Goal: Task Accomplishment & Management: Manage account settings

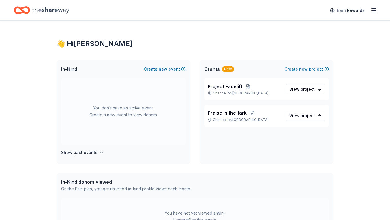
click at [374, 8] on icon "button" at bounding box center [373, 10] width 7 height 7
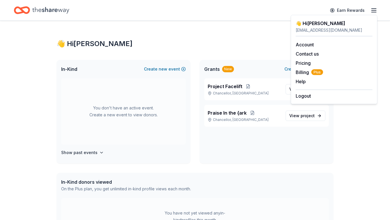
click at [224, 43] on div "👋 Hi [PERSON_NAME]" at bounding box center [194, 43] width 277 height 9
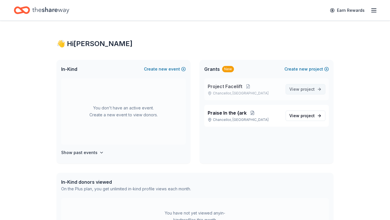
click at [301, 90] on span "project" at bounding box center [307, 89] width 14 height 5
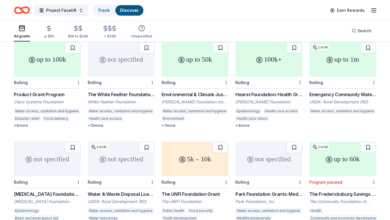
scroll to position [161, 0]
click at [193, 191] on div "The UNFI Foundation Grant" at bounding box center [194, 194] width 67 height 7
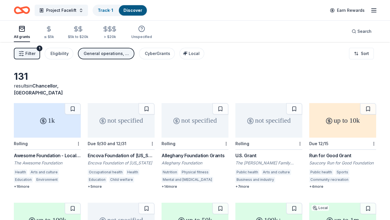
scroll to position [0, 0]
click at [163, 54] on div "CyberGrants" at bounding box center [157, 53] width 25 height 7
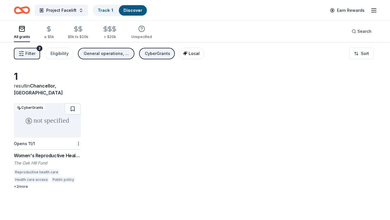
click at [189, 53] on span "Local" at bounding box center [193, 53] width 11 height 5
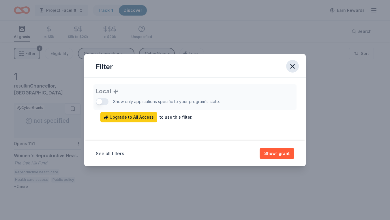
click at [293, 65] on icon "button" at bounding box center [292, 66] width 8 height 8
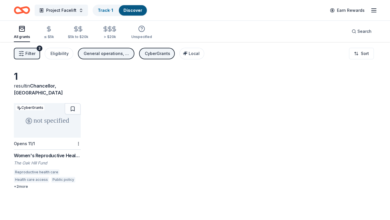
click at [135, 11] on link "Discover" at bounding box center [132, 10] width 19 height 5
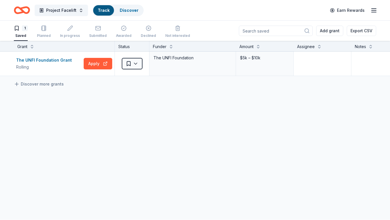
click at [108, 12] on div "Track" at bounding box center [103, 10] width 21 height 10
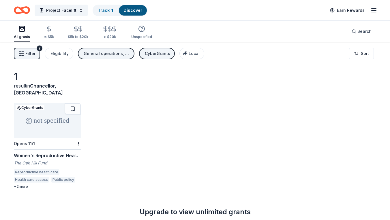
click at [135, 8] on link "Discover" at bounding box center [132, 10] width 19 height 5
click at [133, 10] on link "Discover" at bounding box center [132, 10] width 19 height 5
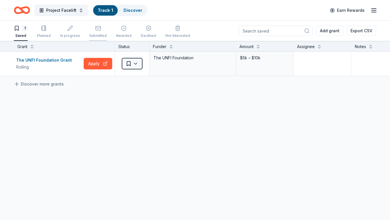
click at [101, 27] on icon "button" at bounding box center [98, 28] width 6 height 6
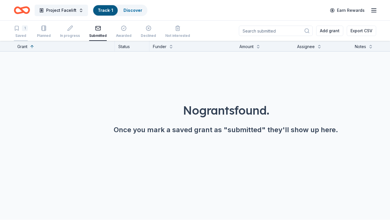
click at [26, 30] on div "1" at bounding box center [25, 28] width 6 height 6
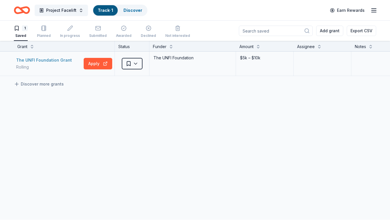
click at [60, 60] on div "The UNFI Foundation Grant" at bounding box center [45, 60] width 58 height 7
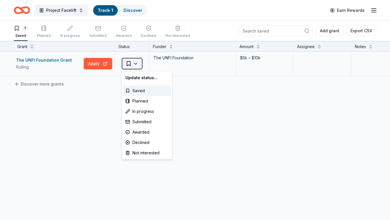
click at [137, 64] on html "Project Facelift Track · 1 Discover Earn Rewards 1 Saved Planned In progress Su…" at bounding box center [195, 110] width 390 height 220
click at [136, 120] on div "Submitted" at bounding box center [147, 122] width 48 height 10
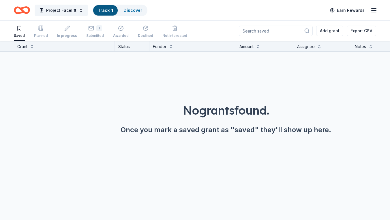
click at [20, 32] on div "Saved" at bounding box center [19, 31] width 11 height 13
click at [41, 30] on rect "button" at bounding box center [41, 28] width 4 height 5
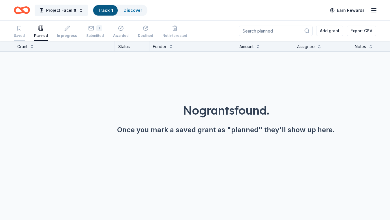
click at [21, 27] on icon "button" at bounding box center [19, 28] width 3 height 4
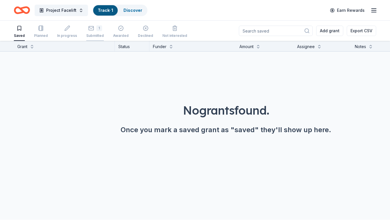
click at [102, 26] on div "1" at bounding box center [99, 28] width 6 height 6
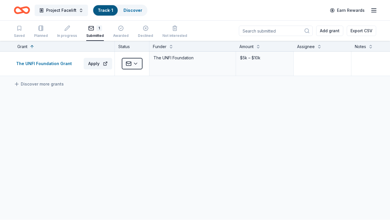
click at [23, 10] on icon "Home" at bounding box center [24, 10] width 9 height 6
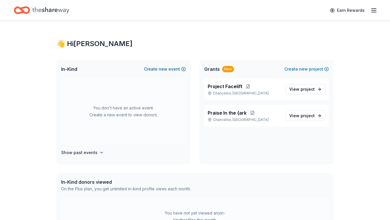
click at [160, 69] on span "new" at bounding box center [162, 69] width 9 height 7
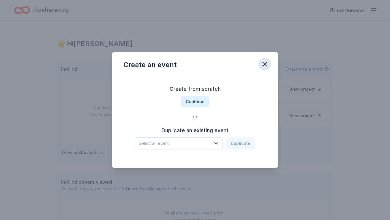
click at [265, 60] on button "button" at bounding box center [264, 64] width 13 height 13
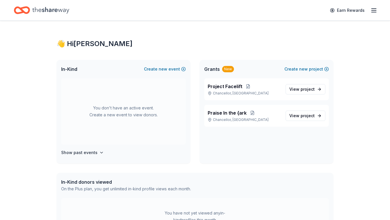
click at [372, 12] on line "button" at bounding box center [373, 12] width 5 height 0
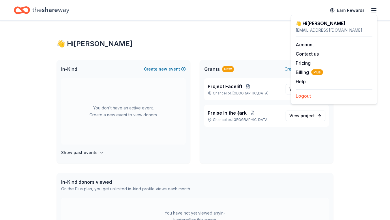
click at [307, 95] on button "Logout" at bounding box center [302, 96] width 15 height 7
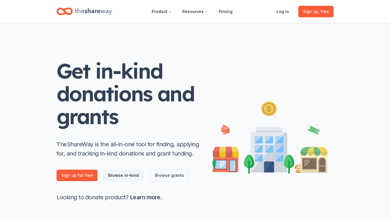
click at [110, 172] on link "Browse in-kind" at bounding box center [123, 176] width 40 height 12
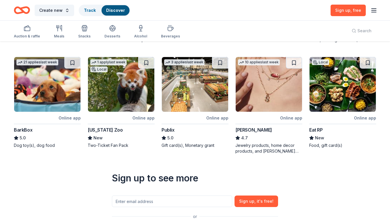
scroll to position [142, 0]
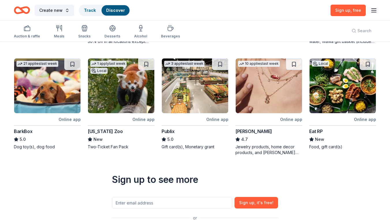
click at [267, 91] on img at bounding box center [268, 86] width 66 height 55
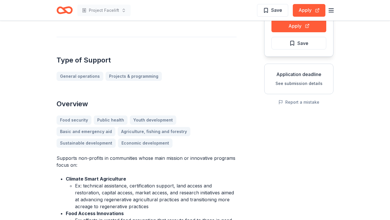
scroll to position [5, 0]
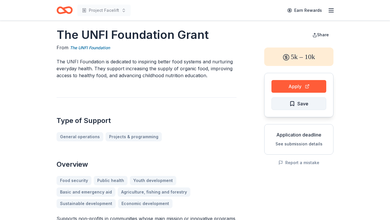
click at [293, 104] on span "Save" at bounding box center [298, 103] width 19 height 7
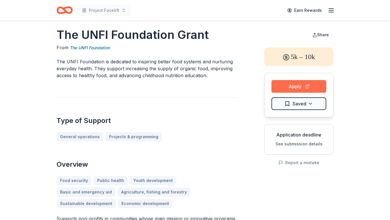
click at [290, 85] on button "Apply" at bounding box center [298, 86] width 55 height 13
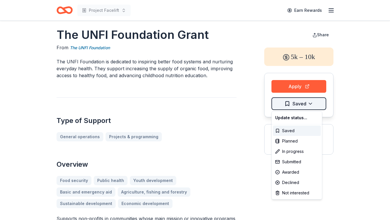
click at [300, 103] on html "Project Facelift Earn Rewards The UNFI Foundation Grant From The UNFI Foundatio…" at bounding box center [195, 105] width 390 height 220
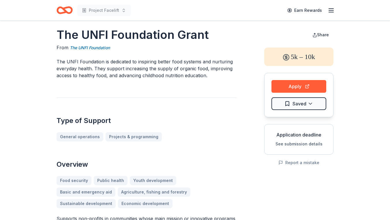
click at [237, 107] on html "Project Facelift Earn Rewards The UNFI Foundation Grant From The UNFI Foundatio…" at bounding box center [195, 105] width 390 height 220
